Goal: Information Seeking & Learning: Learn about a topic

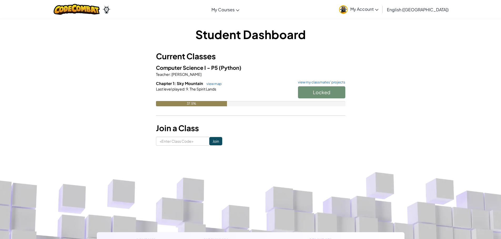
click at [313, 95] on div "Locked" at bounding box center [319, 93] width 53 height 15
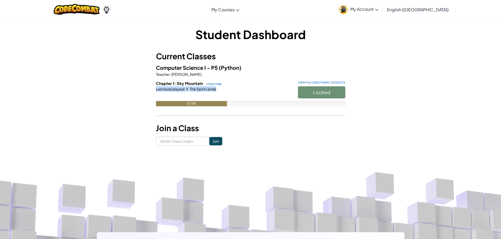
click at [313, 95] on div "Locked" at bounding box center [319, 93] width 53 height 15
click at [248, 104] on div "37.5%" at bounding box center [250, 103] width 189 height 5
click at [317, 86] on h6 "Chapter 1: Sky Mountain view map view my classmates' projects" at bounding box center [250, 84] width 189 height 6
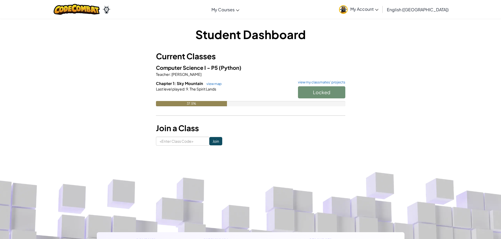
click at [316, 88] on div "Locked" at bounding box center [319, 93] width 53 height 15
click at [316, 90] on div "Locked" at bounding box center [319, 93] width 53 height 15
click at [330, 94] on div "Locked" at bounding box center [319, 93] width 53 height 15
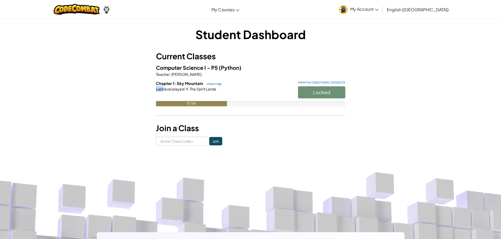
click at [330, 94] on div "Locked" at bounding box center [319, 93] width 53 height 15
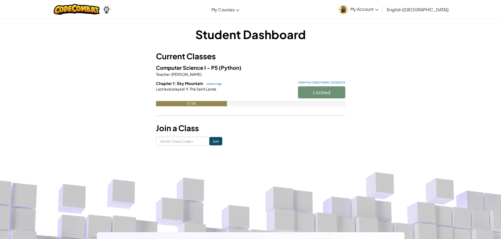
click at [330, 94] on div "Locked" at bounding box center [319, 93] width 53 height 15
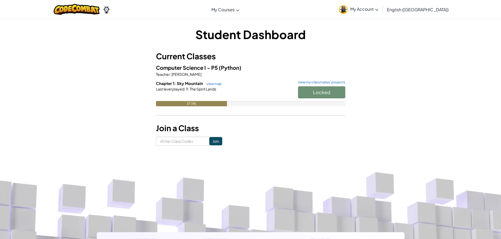
click at [329, 94] on button "Start" at bounding box center [321, 92] width 47 height 12
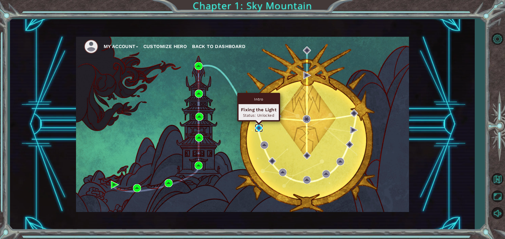
click at [261, 125] on img at bounding box center [259, 128] width 8 height 8
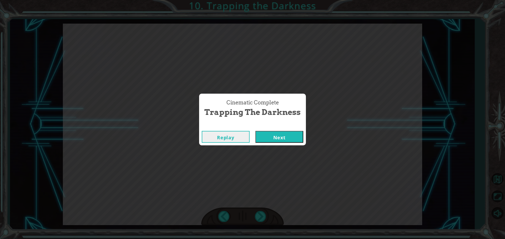
click at [280, 131] on div "Replay Next" at bounding box center [252, 137] width 107 height 17
click at [281, 137] on button "Next" at bounding box center [279, 137] width 48 height 12
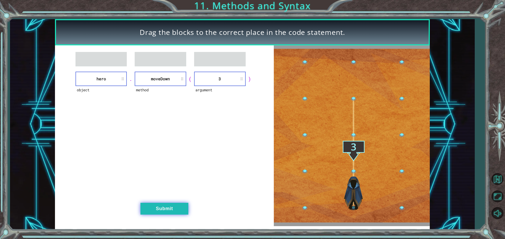
click at [160, 210] on button "Submit" at bounding box center [164, 209] width 48 height 12
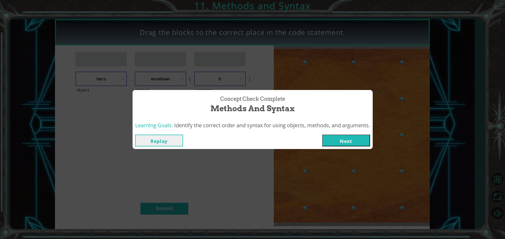
click at [354, 141] on button "Next" at bounding box center [346, 141] width 48 height 12
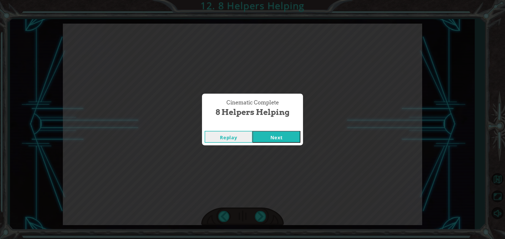
click at [276, 141] on button "Next" at bounding box center [276, 137] width 48 height 12
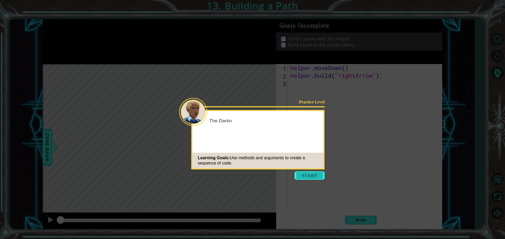
click at [320, 175] on button "Start" at bounding box center [309, 176] width 30 height 8
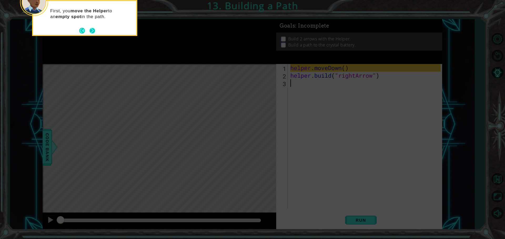
click at [93, 30] on button "Next" at bounding box center [92, 31] width 10 height 10
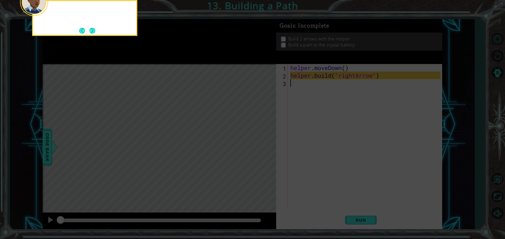
click at [93, 30] on button "Next" at bounding box center [92, 30] width 7 height 7
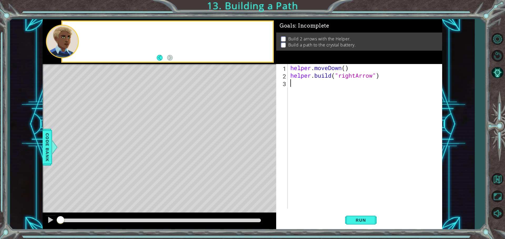
click at [93, 30] on div at bounding box center [167, 42] width 210 height 40
click at [350, 219] on span "Run" at bounding box center [360, 220] width 21 height 5
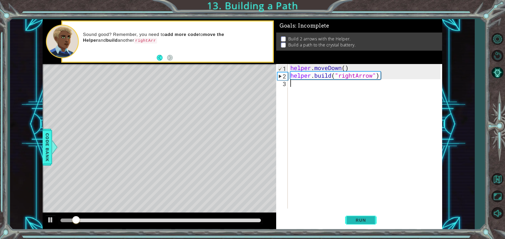
click at [347, 217] on button "Run" at bounding box center [361, 220] width 32 height 17
click at [311, 79] on div "helper . moveDown ( ) helper . build ( "rightArrow" )" at bounding box center [366, 144] width 154 height 160
type textarea "[DOMAIN_NAME]("rightArrow")"
click at [304, 93] on div "helper . moveDown ( ) helper . build ( "rightArrow" )" at bounding box center [366, 144] width 154 height 160
click at [296, 77] on div "helper . moveDown ( ) helper . build ( "rightArrow" )" at bounding box center [366, 144] width 154 height 160
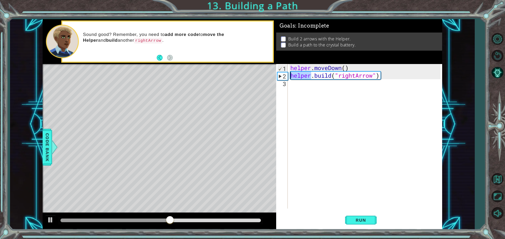
click at [296, 77] on div "helper . moveDown ( ) helper . build ( "rightArrow" )" at bounding box center [366, 144] width 154 height 160
type textarea "[DOMAIN_NAME]("rightArrow")"
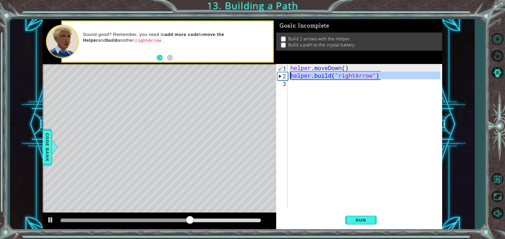
click at [315, 85] on div "helper . moveDown ( ) helper . build ( "rightArrow" )" at bounding box center [364, 136] width 151 height 145
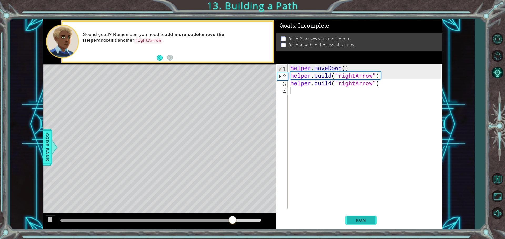
click at [355, 216] on button "Run" at bounding box center [361, 220] width 32 height 17
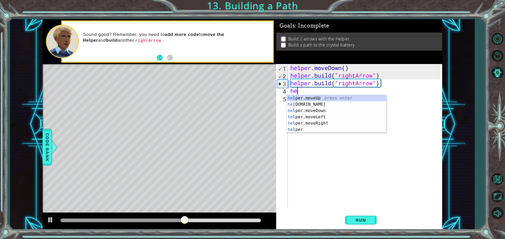
type textarea "h"
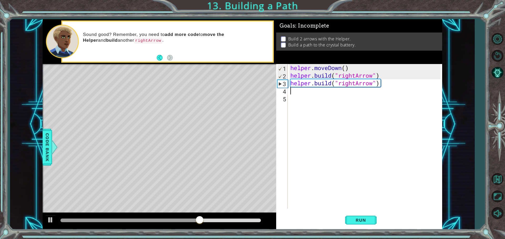
click at [330, 81] on div "helper . moveDown ( ) helper . build ( "rightArrow" ) helper . build ( "rightAr…" at bounding box center [366, 144] width 154 height 160
type textarea "[DOMAIN_NAME]("rightArrow")"
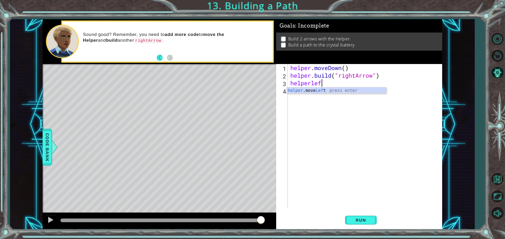
scroll to position [0, 1]
click at [327, 90] on div "helper .move Left press enter" at bounding box center [335, 97] width 99 height 19
type textarea "helper.moveLeft(3)"
click at [315, 93] on div "helper . moveDown ( ) helper . build ( "rightArrow" ) helper . moveLeft ( 3 )" at bounding box center [366, 144] width 154 height 160
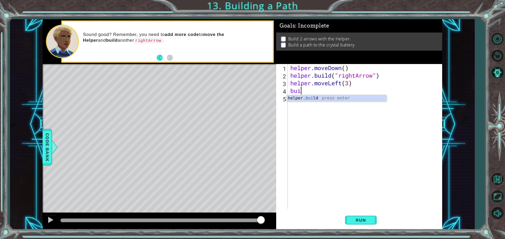
scroll to position [0, 0]
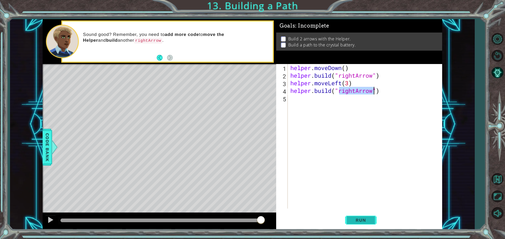
click at [361, 221] on span "Run" at bounding box center [360, 220] width 21 height 5
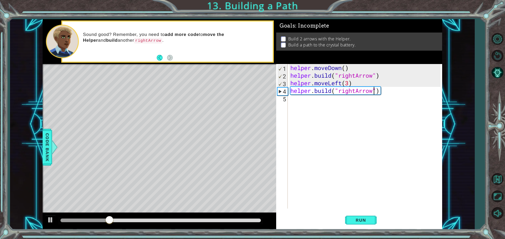
click at [342, 83] on div "helper . moveDown ( ) helper . build ( "rightArrow" ) helper . moveLeft ( 3 ) h…" at bounding box center [366, 144] width 154 height 160
click at [350, 217] on button "Run" at bounding box center [361, 220] width 32 height 17
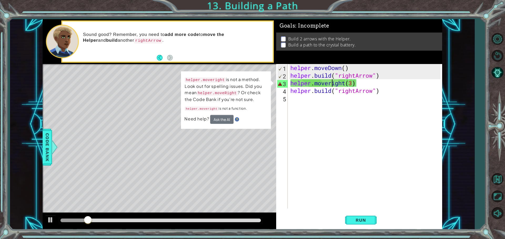
click at [332, 83] on div "helper . moveDown ( ) helper . build ( "rightArrow" ) helper . moveright ( 3 ) …" at bounding box center [366, 144] width 154 height 160
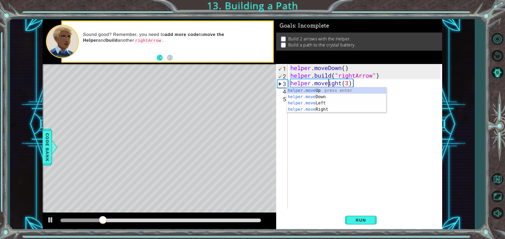
scroll to position [0, 2]
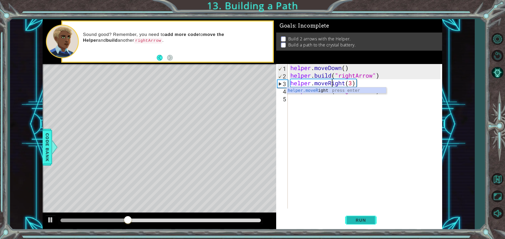
type textarea "helper.moveRight(3)"
click at [354, 216] on button "Run" at bounding box center [361, 220] width 32 height 17
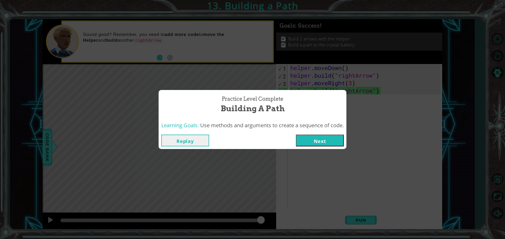
click at [324, 141] on button "Next" at bounding box center [320, 141] width 48 height 12
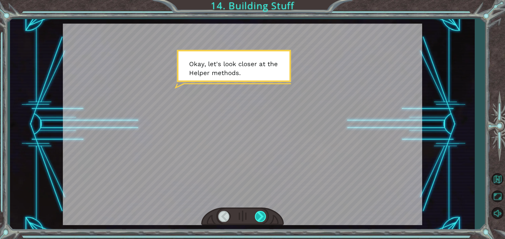
click at [262, 212] on div at bounding box center [261, 216] width 12 height 11
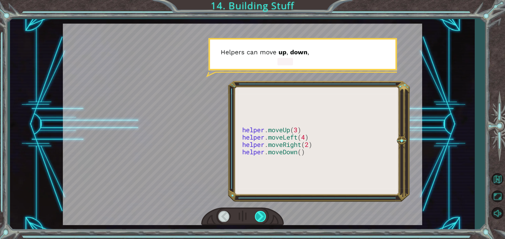
click at [262, 212] on div at bounding box center [261, 216] width 12 height 11
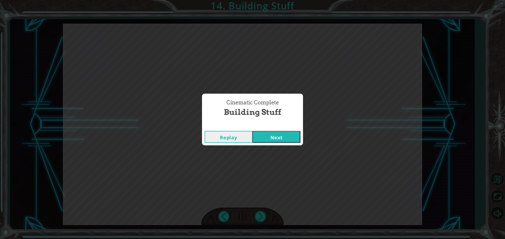
click at [275, 132] on button "Next" at bounding box center [276, 137] width 48 height 12
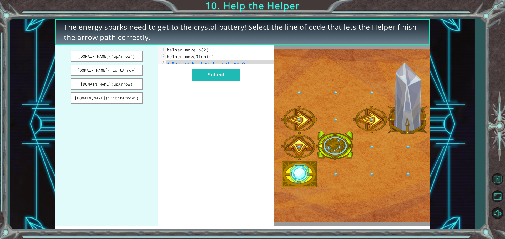
drag, startPoint x: 122, startPoint y: 70, endPoint x: 225, endPoint y: 92, distance: 105.8
click at [225, 92] on div "[DOMAIN_NAME](“upArrow”) [DOMAIN_NAME](rightArrow) [DOMAIN_NAME](upArrow) [DOMA…" at bounding box center [164, 135] width 219 height 181
click at [104, 73] on button "[DOMAIN_NAME](rightArrow)" at bounding box center [107, 70] width 72 height 11
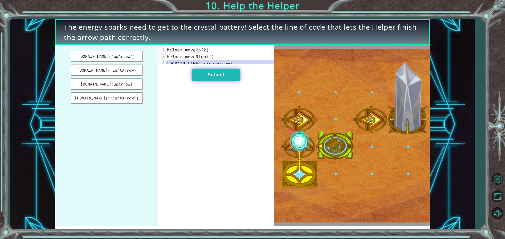
click at [229, 80] on button "Submit" at bounding box center [216, 75] width 48 height 12
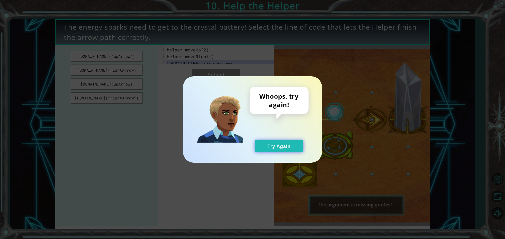
click at [284, 146] on button "Try Again" at bounding box center [279, 147] width 48 height 12
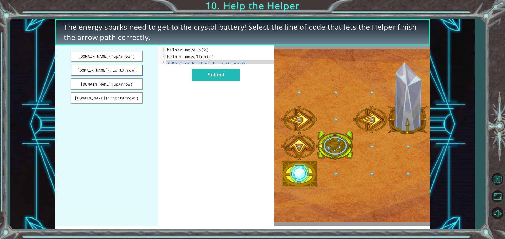
click at [108, 69] on button "[DOMAIN_NAME](rightArrow)" at bounding box center [107, 70] width 72 height 11
click at [122, 99] on button "[DOMAIN_NAME](“rightArrow”)" at bounding box center [107, 98] width 72 height 11
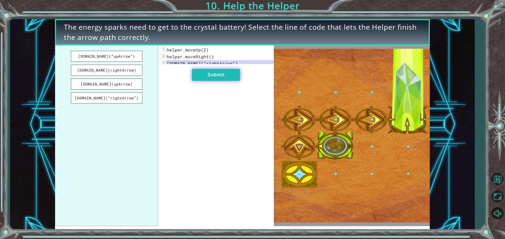
click at [231, 80] on button "Submit" at bounding box center [216, 75] width 48 height 12
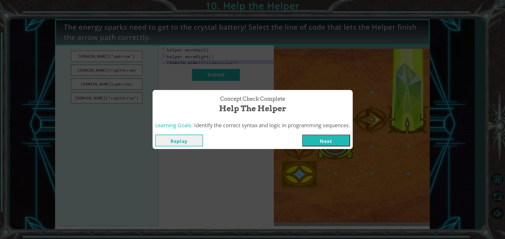
click at [319, 143] on button "Next" at bounding box center [326, 141] width 48 height 12
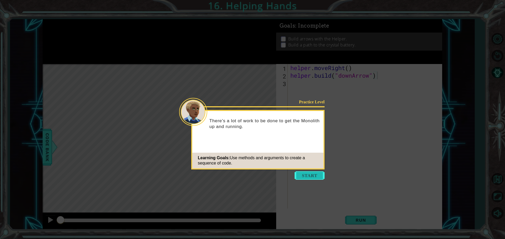
click at [315, 177] on button "Start" at bounding box center [309, 176] width 30 height 8
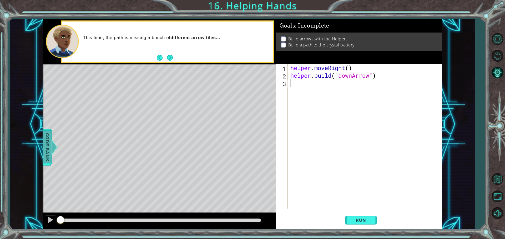
click at [45, 139] on span "Code Bank" at bounding box center [47, 147] width 8 height 32
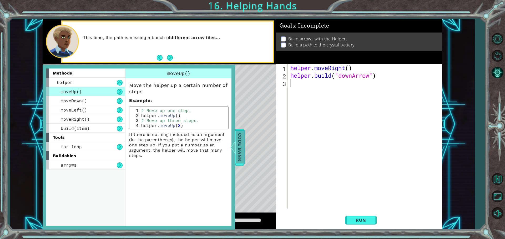
click at [241, 153] on span "Code Bank" at bounding box center [239, 147] width 8 height 32
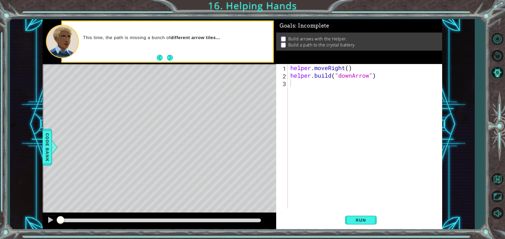
click at [298, 80] on div "helper . moveRight ( ) helper . build ( "downArrow" )" at bounding box center [366, 144] width 154 height 160
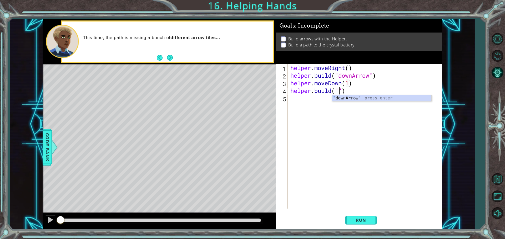
type textarea "[DOMAIN_NAME]("downArrow")"
click at [357, 91] on div "helper . moveRight ( ) helper . build ( "downArrow" ) helper . moveDown ( 1 ) h…" at bounding box center [366, 144] width 154 height 160
click at [351, 89] on div "helper . moveRight ( ) helper . build ( "downArrow" ) helper . moveDown ( 1 ) h…" at bounding box center [366, 144] width 154 height 160
click at [351, 93] on div "helper . moveRight ( ) helper . build ( "downArrow" ) helper . moveDown ( 1 ) h…" at bounding box center [366, 144] width 154 height 160
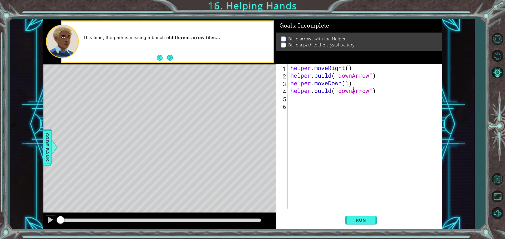
click at [352, 93] on div "helper . moveRight ( ) helper . build ( "downArrow" ) helper . moveDown ( 1 ) h…" at bounding box center [366, 144] width 154 height 160
type textarea "[DOMAIN_NAME]("rightArrow")"
click at [342, 101] on div "helper . moveRight ( ) helper . build ( "downArrow" ) helper . moveDown ( 1 ) h…" at bounding box center [366, 144] width 154 height 160
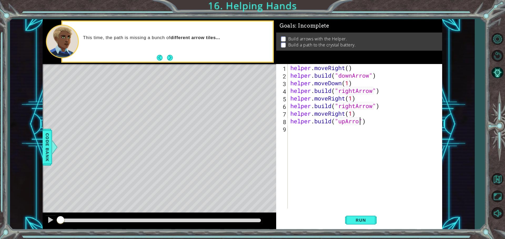
scroll to position [0, 3]
type textarea "[DOMAIN_NAME]("upArrow")"
click at [357, 216] on button "Run" at bounding box center [361, 220] width 32 height 17
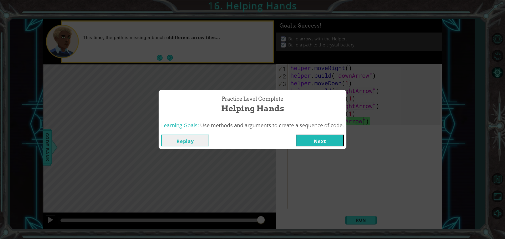
click at [330, 145] on button "Next" at bounding box center [320, 141] width 48 height 12
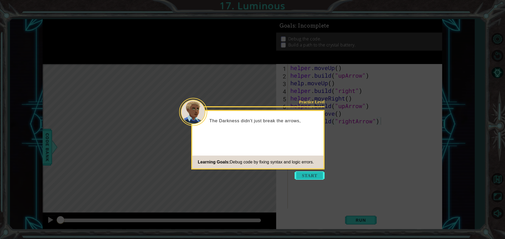
click at [303, 179] on button "Start" at bounding box center [309, 176] width 30 height 8
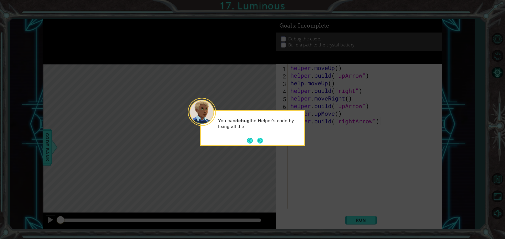
click at [255, 139] on button "Back" at bounding box center [252, 141] width 10 height 6
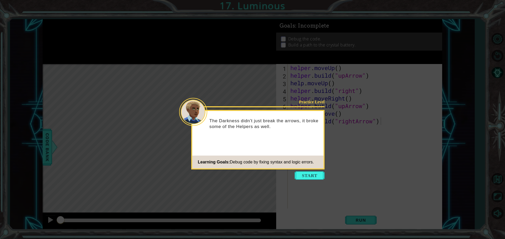
click at [255, 139] on div "The Darkness didn't just break the arrows, it broke some of the Helpers as well." at bounding box center [257, 126] width 131 height 27
click at [304, 179] on button "Start" at bounding box center [309, 176] width 30 height 8
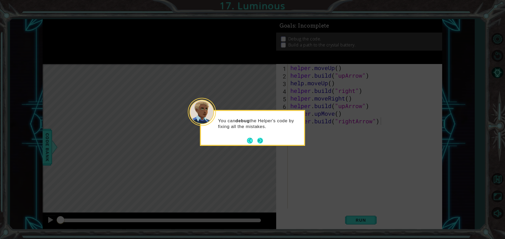
click at [256, 139] on button "Next" at bounding box center [259, 140] width 9 height 9
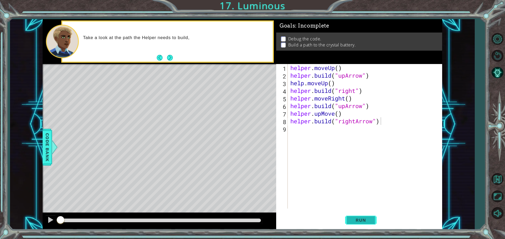
click at [364, 221] on span "Run" at bounding box center [360, 220] width 21 height 5
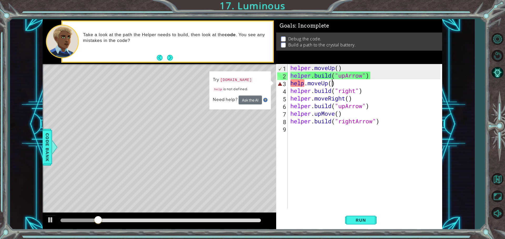
click at [331, 85] on div "helper . moveUp ( ) helper . build ( "upArrow" ) help . moveUp ( ) helper . bui…" at bounding box center [366, 144] width 154 height 160
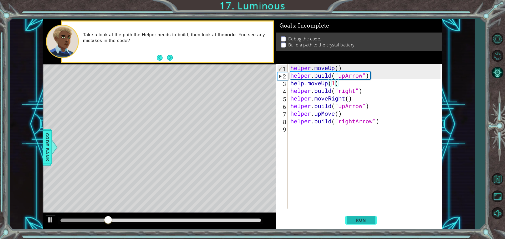
click at [357, 217] on button "Run" at bounding box center [361, 220] width 32 height 17
click at [351, 221] on span "Run" at bounding box center [360, 220] width 21 height 5
click at [358, 224] on button "Run" at bounding box center [361, 220] width 32 height 17
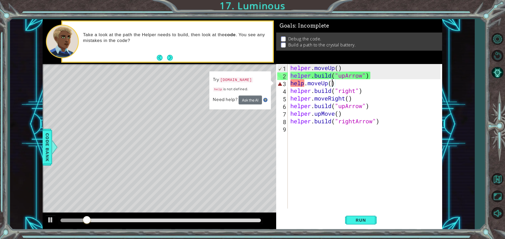
click at [300, 82] on div "helper . moveUp ( ) helper . build ( "upArrow" ) help . moveUp ( ) helper . bui…" at bounding box center [366, 144] width 154 height 160
click at [304, 82] on div "helper . moveUp ( ) helper . build ( "upArrow" ) help . moveUp ( ) helper . bui…" at bounding box center [366, 144] width 154 height 160
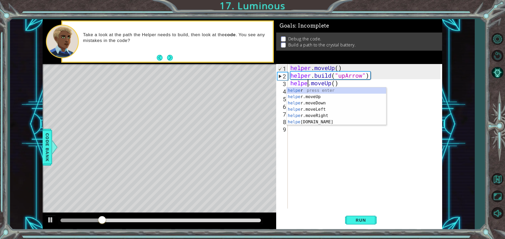
scroll to position [0, 1]
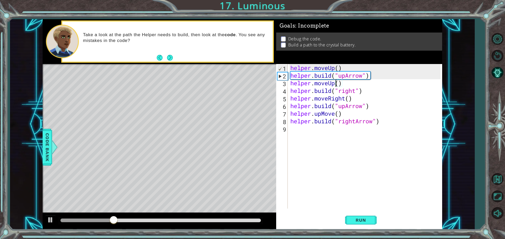
click at [337, 81] on div "helper . moveUp ( ) helper . build ( "upArrow" ) helper . moveUp ( ) helper . b…" at bounding box center [366, 144] width 154 height 160
click at [337, 86] on div "helper . moveUp ( ) helper . build ( "upArrow" ) helper . moveUp ( ) helper . b…" at bounding box center [366, 144] width 154 height 160
click at [367, 223] on button "Run" at bounding box center [361, 220] width 32 height 17
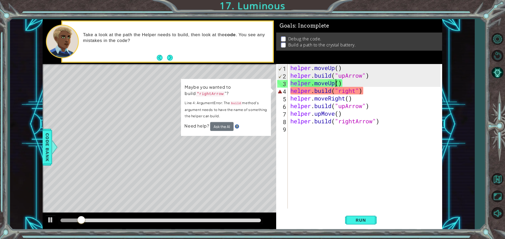
click at [357, 91] on div "helper . moveUp ( ) helper . build ( "upArrow" ) helper . moveUp ( ) helper . b…" at bounding box center [366, 144] width 154 height 160
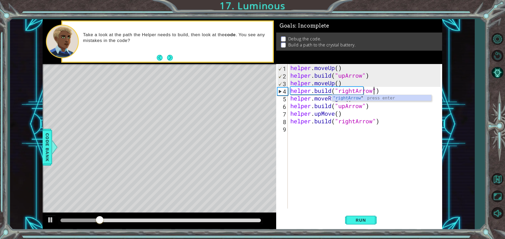
scroll to position [0, 4]
click at [353, 99] on div ""rightArrow " press enter" at bounding box center [381, 104] width 99 height 19
click at [371, 216] on button "Run" at bounding box center [361, 220] width 32 height 17
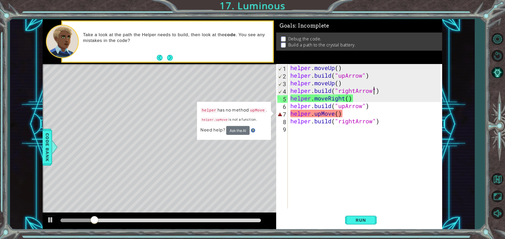
click at [334, 113] on div "helper . moveUp ( ) helper . build ( "upArrow" ) helper . moveUp ( ) helper . b…" at bounding box center [366, 144] width 154 height 160
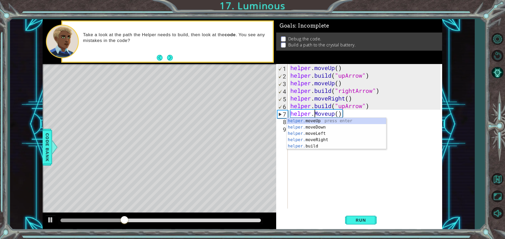
scroll to position [0, 2]
click at [375, 121] on div "helper. moveUp press enter helper. moveDown press enter helper. moveLeft press …" at bounding box center [335, 140] width 99 height 44
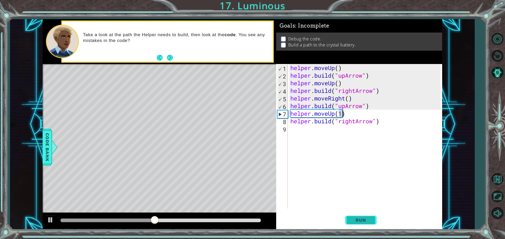
type textarea "helper.moveUp(1)"
click at [353, 220] on span "Run" at bounding box center [360, 220] width 21 height 5
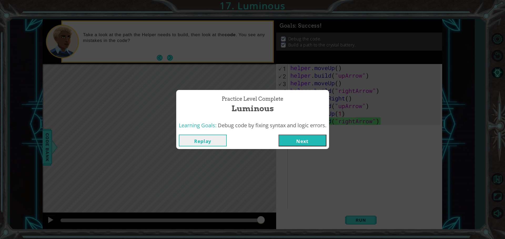
click at [299, 141] on button "Next" at bounding box center [302, 141] width 48 height 12
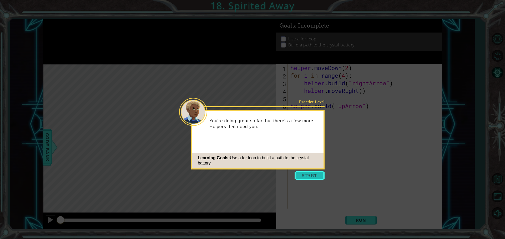
click at [308, 173] on button "Start" at bounding box center [309, 176] width 30 height 8
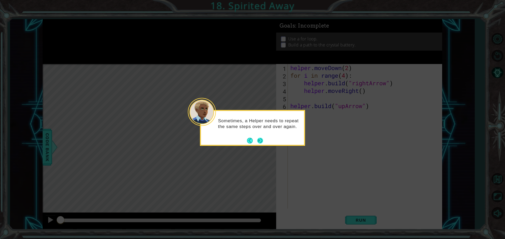
click at [258, 144] on button "Next" at bounding box center [259, 140] width 9 height 9
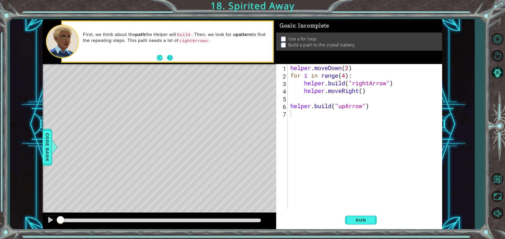
click at [169, 60] on button "Next" at bounding box center [170, 58] width 6 height 6
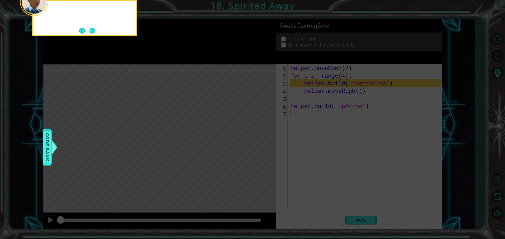
click at [169, 60] on icon at bounding box center [252, 35] width 505 height 407
click at [93, 29] on button "Next" at bounding box center [92, 30] width 7 height 7
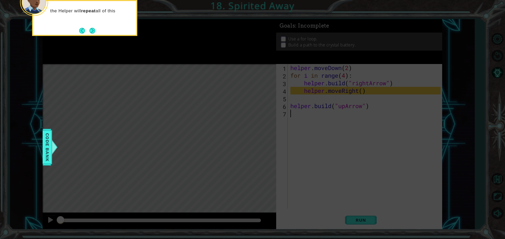
click at [93, 29] on button "Next" at bounding box center [92, 31] width 6 height 6
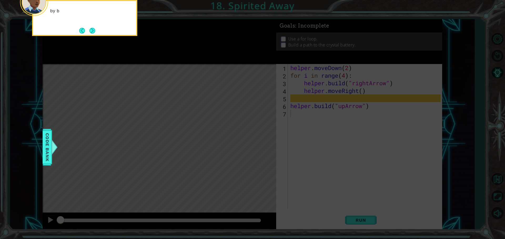
click at [93, 29] on button "Next" at bounding box center [92, 31] width 6 height 6
click at [93, 29] on button "Next" at bounding box center [92, 30] width 9 height 9
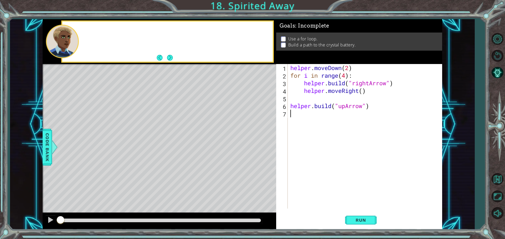
click at [93, 29] on div at bounding box center [167, 42] width 210 height 40
click at [173, 62] on button "Next" at bounding box center [170, 58] width 10 height 10
click at [350, 219] on span "Run" at bounding box center [360, 220] width 21 height 5
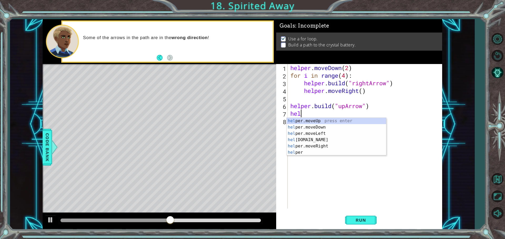
scroll to position [0, 1]
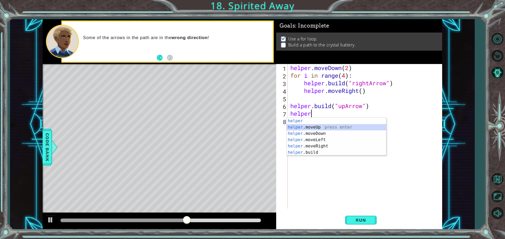
click at [309, 125] on div "helper press enter helper .moveUp press enter helper .moveDown press enter help…" at bounding box center [335, 143] width 99 height 50
type textarea "helper.moveUp(1)"
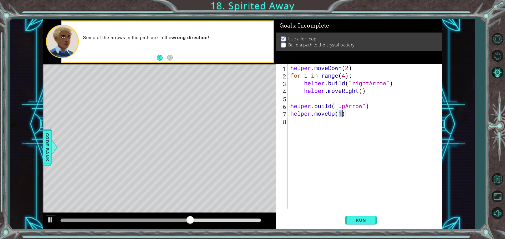
click at [312, 122] on div "helper . moveDown ( 2 ) for i in range ( 4 ) : helper . build ( "rightArrow" ) …" at bounding box center [366, 144] width 154 height 160
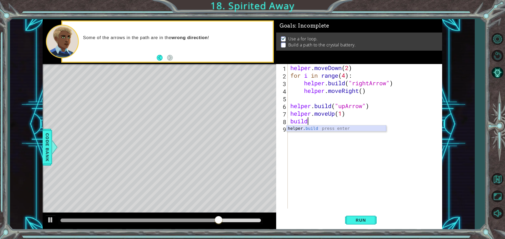
click at [316, 130] on div "helper. build press enter" at bounding box center [335, 135] width 99 height 19
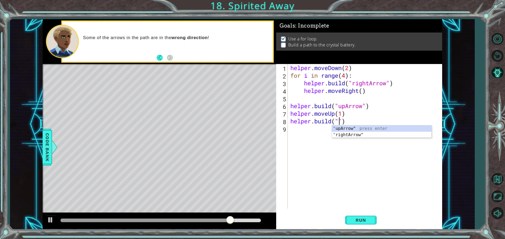
scroll to position [0, 2]
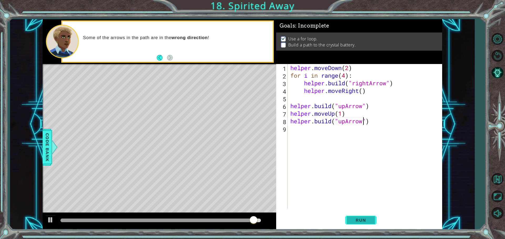
type textarea "[DOMAIN_NAME]("upArrow")"
click at [359, 224] on button "Run" at bounding box center [361, 220] width 32 height 17
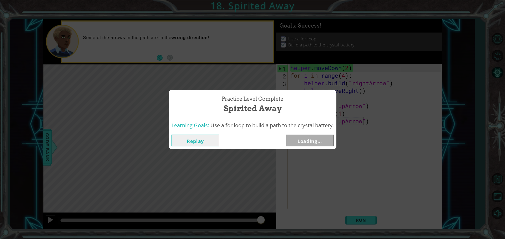
drag, startPoint x: 79, startPoint y: 221, endPoint x: 285, endPoint y: 223, distance: 205.8
click at [285, 223] on body "1 ההההההההההההההההההההההההההההההההההההההההההההההההההההההההההההההההההההההההההההה…" at bounding box center [252, 119] width 505 height 239
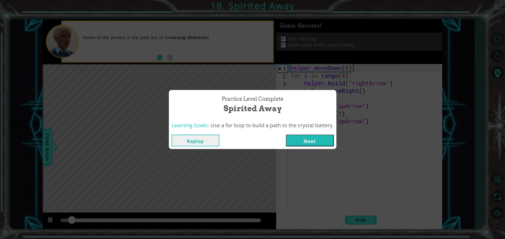
click at [309, 143] on button "Next" at bounding box center [310, 141] width 48 height 12
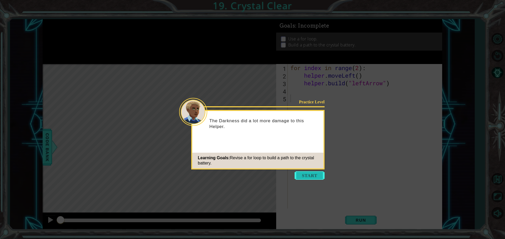
click at [300, 176] on button "Start" at bounding box center [309, 176] width 30 height 8
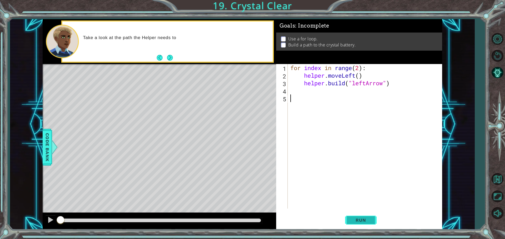
drag, startPoint x: 349, startPoint y: 221, endPoint x: 346, endPoint y: 222, distance: 2.7
click at [349, 221] on button "Run" at bounding box center [361, 220] width 32 height 17
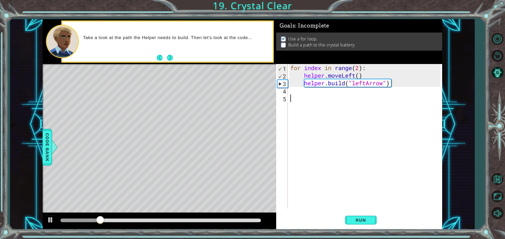
click at [360, 68] on div "for index in range ( 2 ) : helper . moveLeft ( ) helper . build ( "leftArrow" )" at bounding box center [366, 144] width 154 height 160
type textarea "for index in range(4):"
click at [365, 219] on span "Run" at bounding box center [360, 220] width 21 height 5
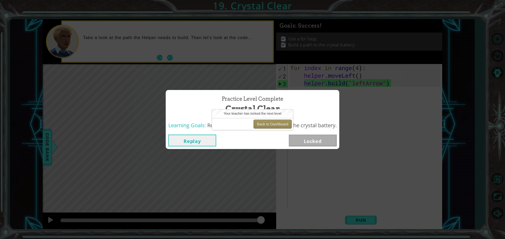
click at [269, 123] on button "Back to Dashboard" at bounding box center [272, 124] width 38 height 9
click at [257, 125] on button "Back to Dashboard" at bounding box center [272, 124] width 38 height 9
click at [274, 125] on button "Back to Dashboard" at bounding box center [272, 124] width 38 height 9
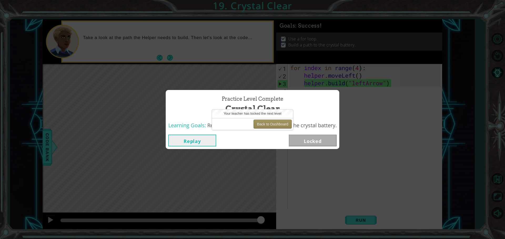
click at [274, 125] on button "Back to Dashboard" at bounding box center [272, 124] width 38 height 9
